Goal: Task Accomplishment & Management: Use online tool/utility

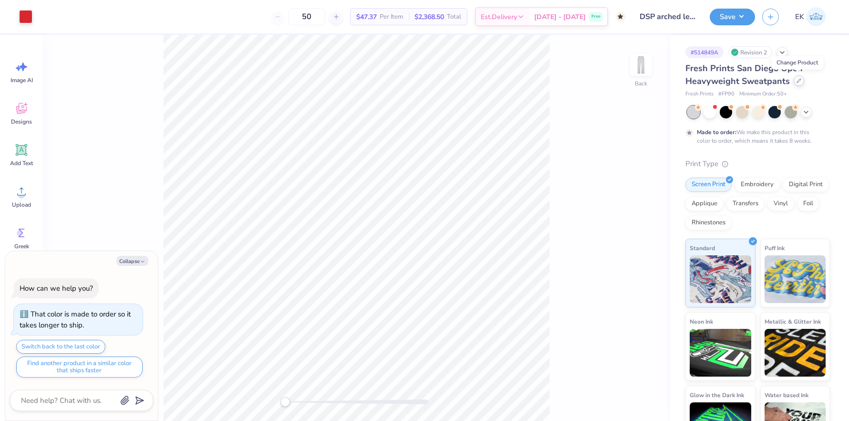
click at [797, 79] on icon at bounding box center [799, 80] width 5 height 5
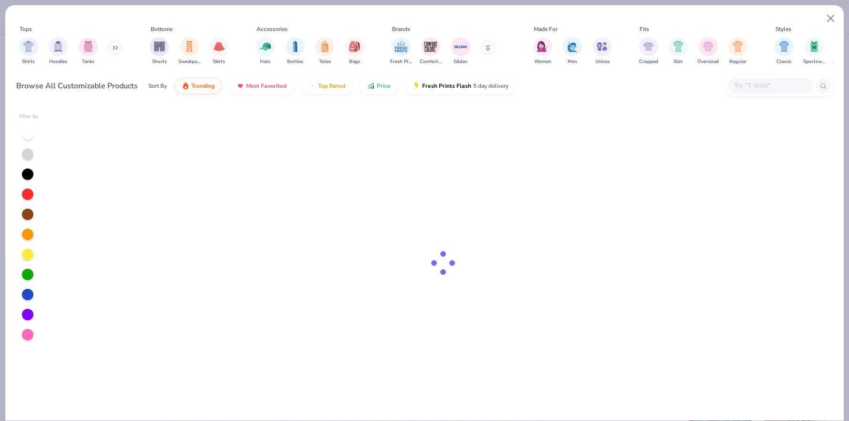
type textarea "x"
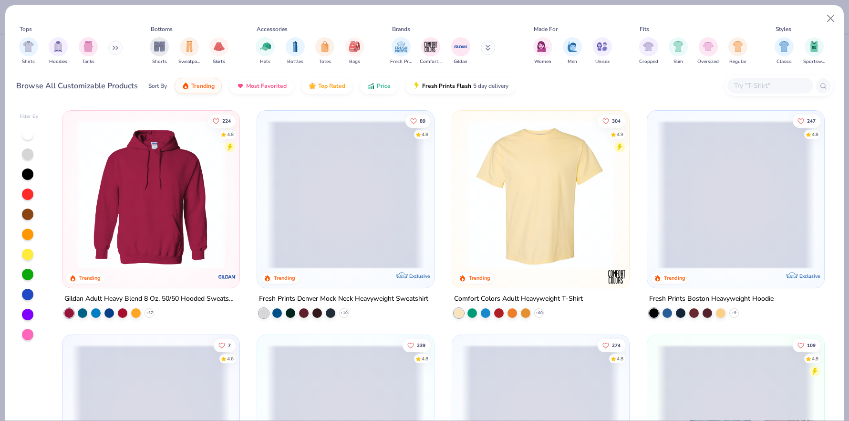
click at [761, 84] on input "text" at bounding box center [769, 85] width 73 height 11
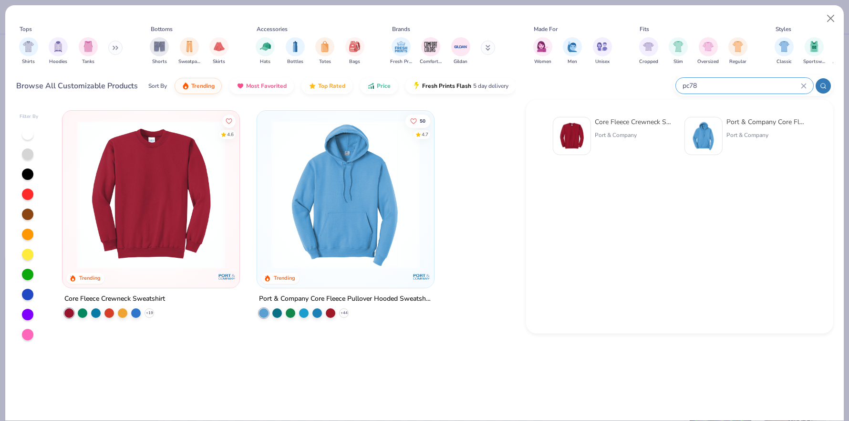
click at [727, 93] on div "pc78" at bounding box center [744, 86] width 137 height 16
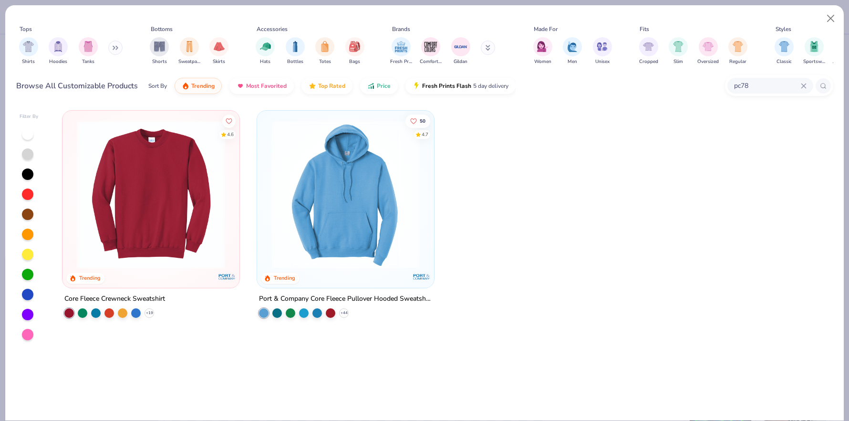
click at [727, 93] on div "pc78" at bounding box center [770, 86] width 86 height 16
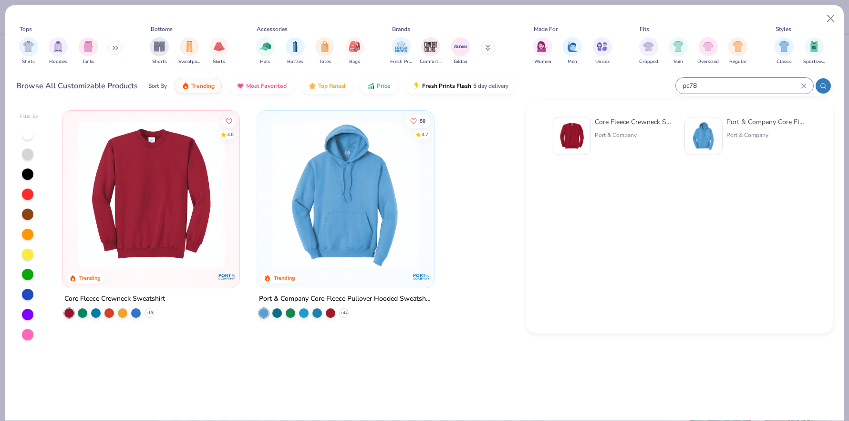
click at [738, 81] on input "pc78" at bounding box center [741, 85] width 119 height 11
type input "974"
click at [593, 132] on div "Jerzees Adult Nublend® Open-Bottom Fleece Sweatpants Jerzees" at bounding box center [614, 136] width 122 height 38
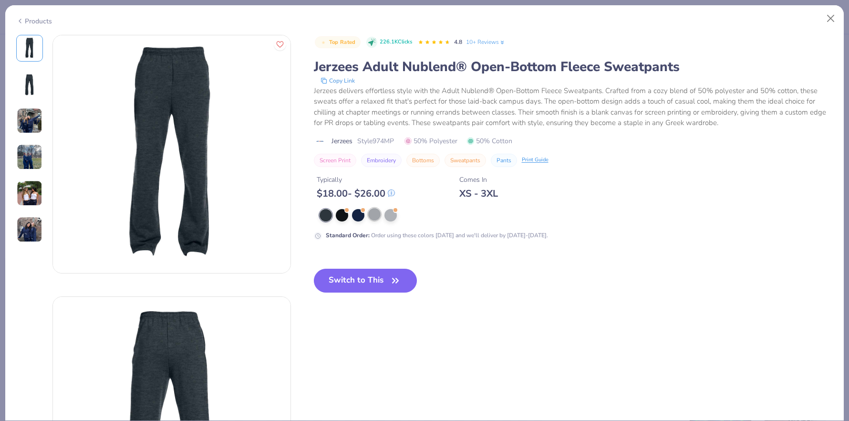
click at [376, 214] on div at bounding box center [374, 214] width 12 height 12
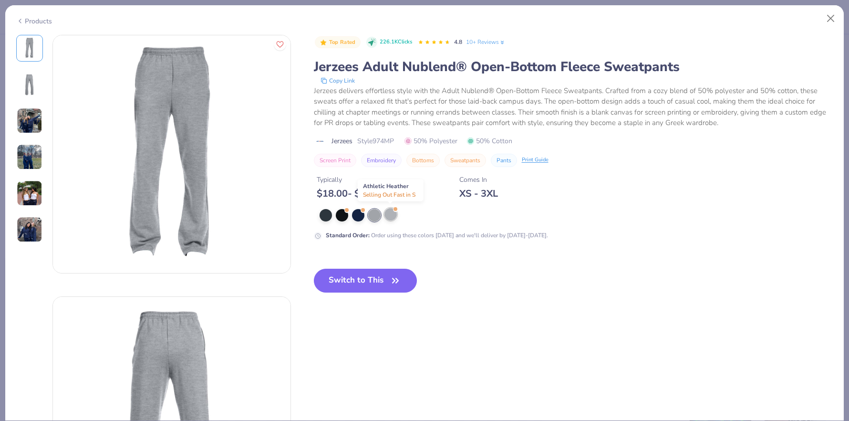
click at [388, 213] on div at bounding box center [390, 214] width 12 height 12
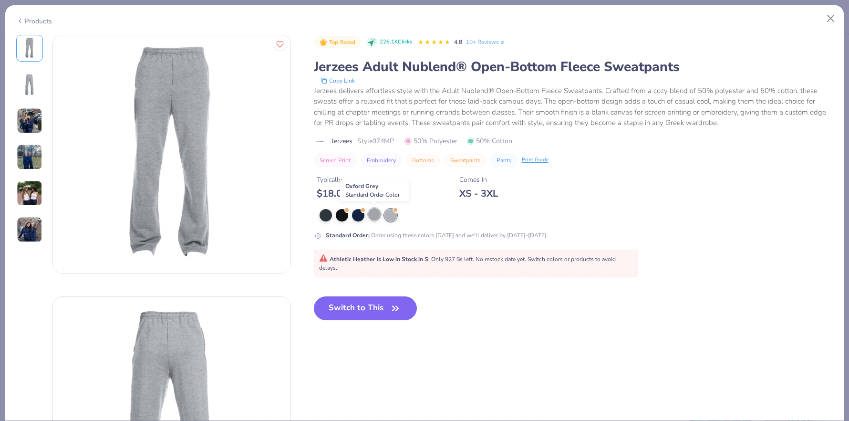
click at [374, 213] on div at bounding box center [374, 214] width 12 height 12
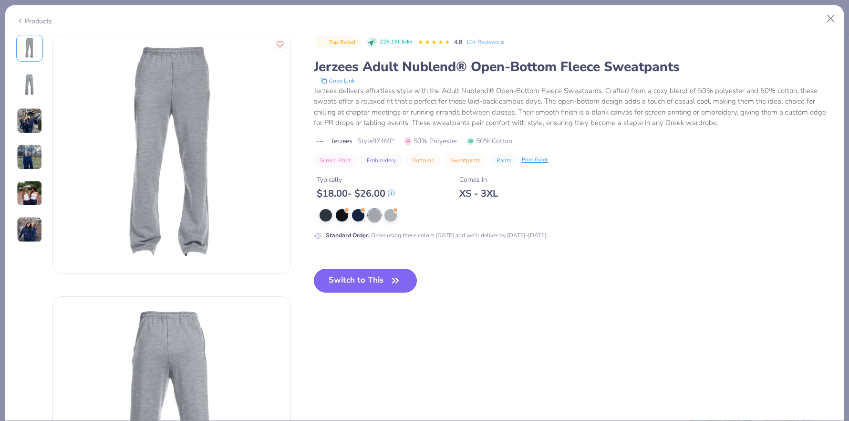
click at [374, 282] on button "Switch to This" at bounding box center [366, 281] width 104 height 24
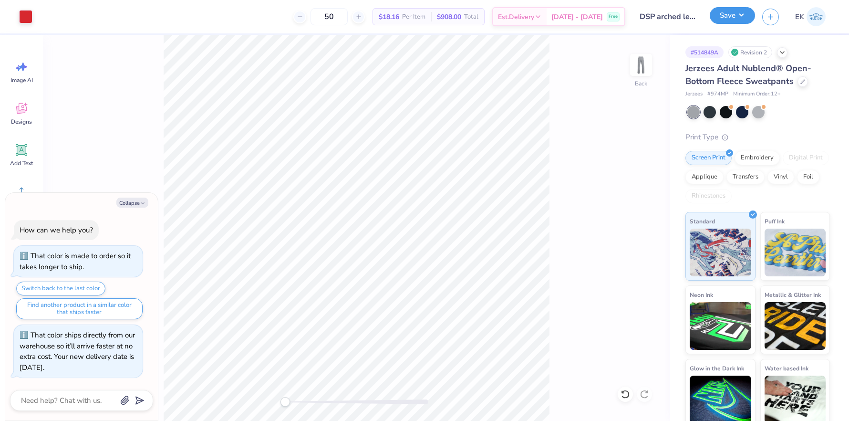
click at [738, 16] on button "Save" at bounding box center [732, 15] width 45 height 17
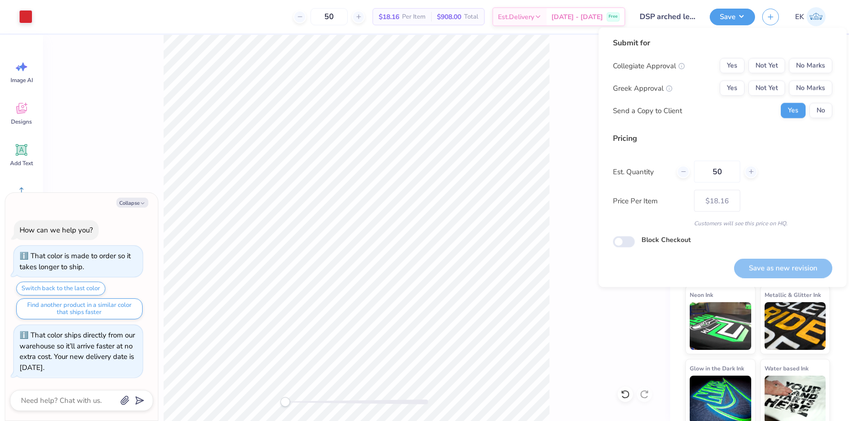
click at [811, 52] on div "Submit for Collegiate Approval Yes Not Yet No Marks Greek Approval Yes Not Yet …" at bounding box center [722, 81] width 219 height 88
click at [811, 60] on button "No Marks" at bounding box center [810, 65] width 43 height 15
click at [726, 90] on button "Yes" at bounding box center [732, 88] width 25 height 15
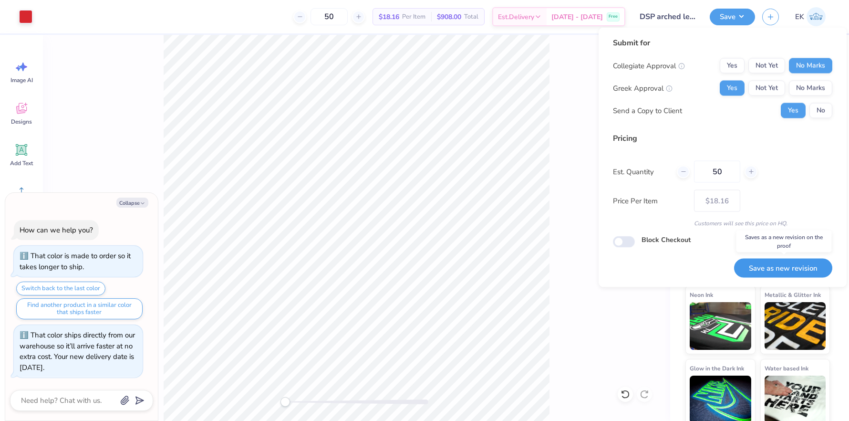
click at [785, 271] on button "Save as new revision" at bounding box center [783, 268] width 98 height 20
type textarea "x"
type input "– –"
type textarea "x"
type input "$18.16"
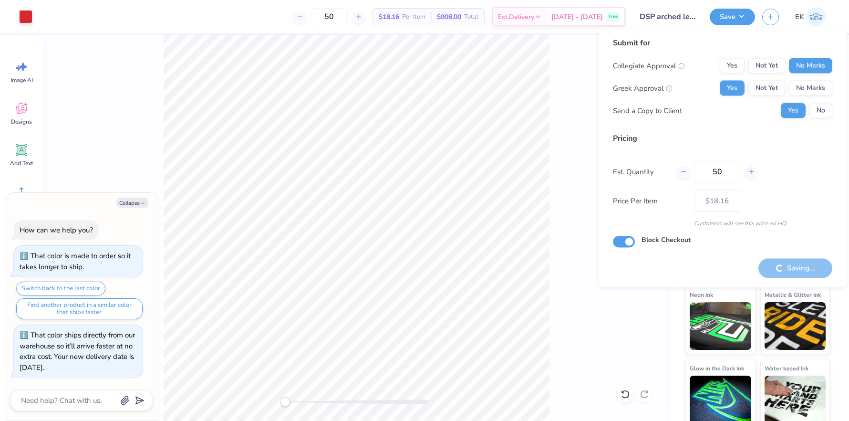
type textarea "x"
